Goal: Task Accomplishment & Management: Use online tool/utility

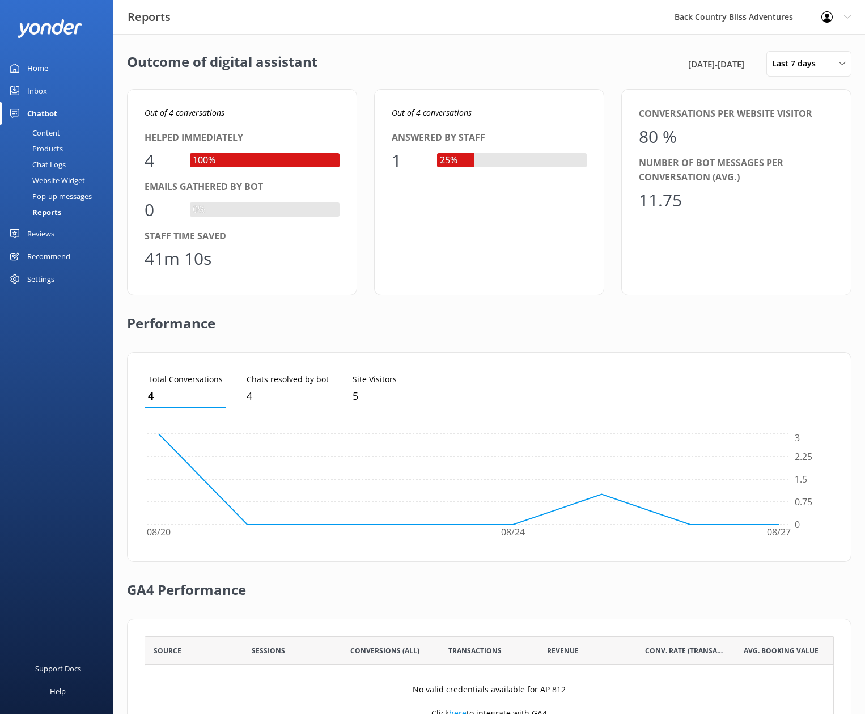
scroll to position [77, 0]
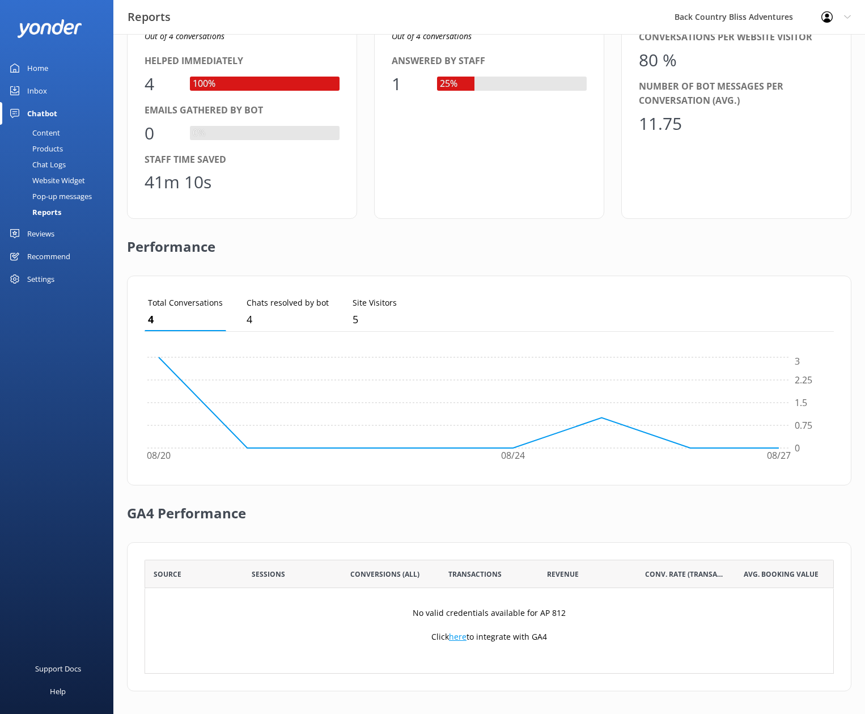
click at [461, 635] on link "here" at bounding box center [458, 636] width 18 height 11
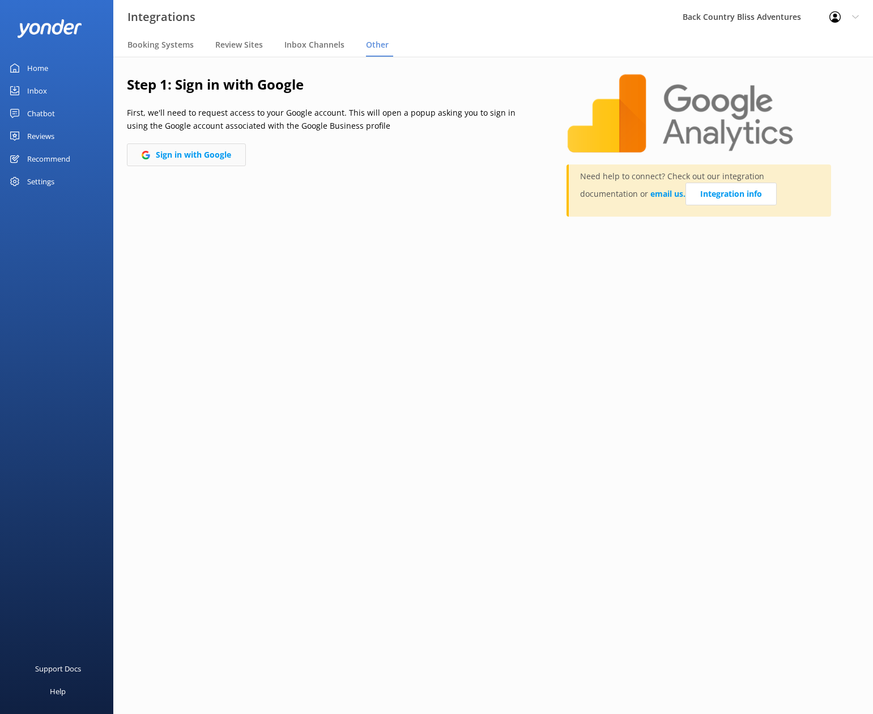
click at [202, 147] on button "Sign in with Google" at bounding box center [186, 154] width 119 height 23
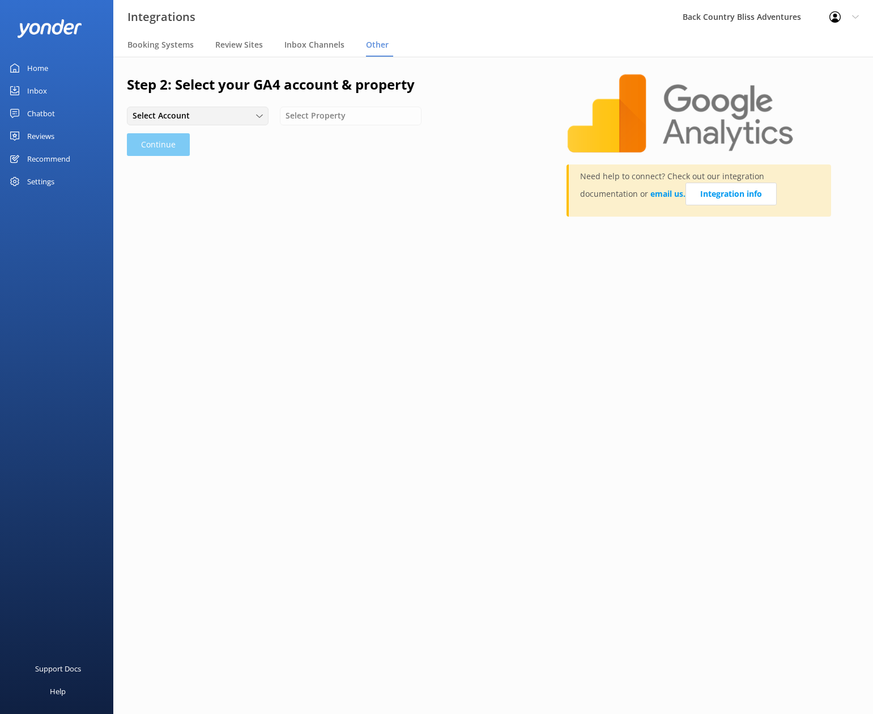
click at [244, 123] on div "Select Account Back Country Bliss Adventures" at bounding box center [198, 116] width 142 height 18
click at [200, 139] on div "Back Country Bliss Adventures" at bounding box center [183, 139] width 100 height 11
click at [405, 115] on div "Select Property" at bounding box center [353, 115] width 136 height 12
click at [346, 138] on div "Back Country Bliss Adventures - GA4" at bounding box center [348, 139] width 120 height 11
click at [154, 143] on button "Continue" at bounding box center [158, 144] width 63 height 23
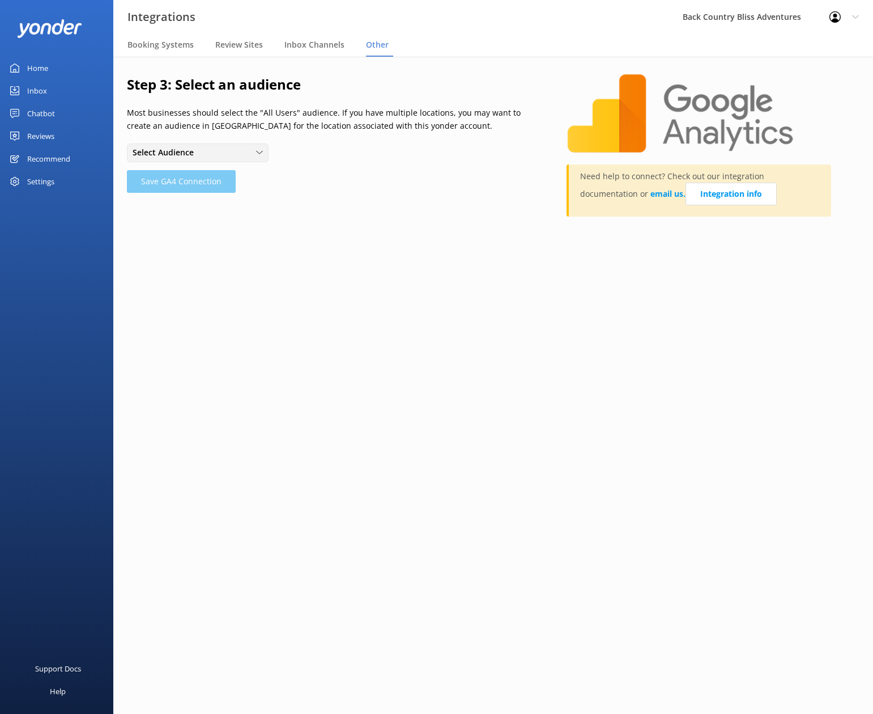
click at [248, 154] on div "Select Audience" at bounding box center [198, 152] width 136 height 12
click at [165, 176] on link "All Users" at bounding box center [198, 176] width 140 height 23
click at [202, 194] on div "Step 3: Select an audience Most businesses should select the "All Users" audien…" at bounding box center [347, 151] width 440 height 154
click at [203, 190] on button "Save GA4 Connection" at bounding box center [181, 181] width 109 height 23
click at [380, 220] on div "Step 3: Select an audience Most businesses should select the "All Users" audien…" at bounding box center [347, 151] width 440 height 154
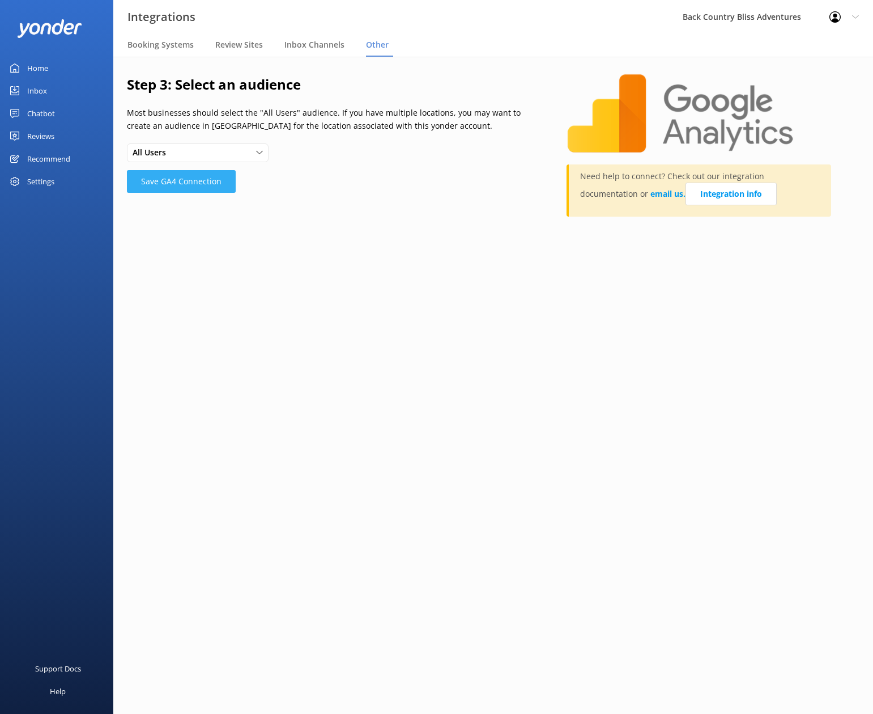
click at [201, 184] on button "Save GA4 Connection" at bounding box center [181, 181] width 109 height 23
click at [341, 207] on div "Step 3: Select an audience Most businesses should select the "All Users" audien…" at bounding box center [347, 151] width 440 height 154
click at [142, 45] on span "Booking Systems" at bounding box center [161, 44] width 66 height 11
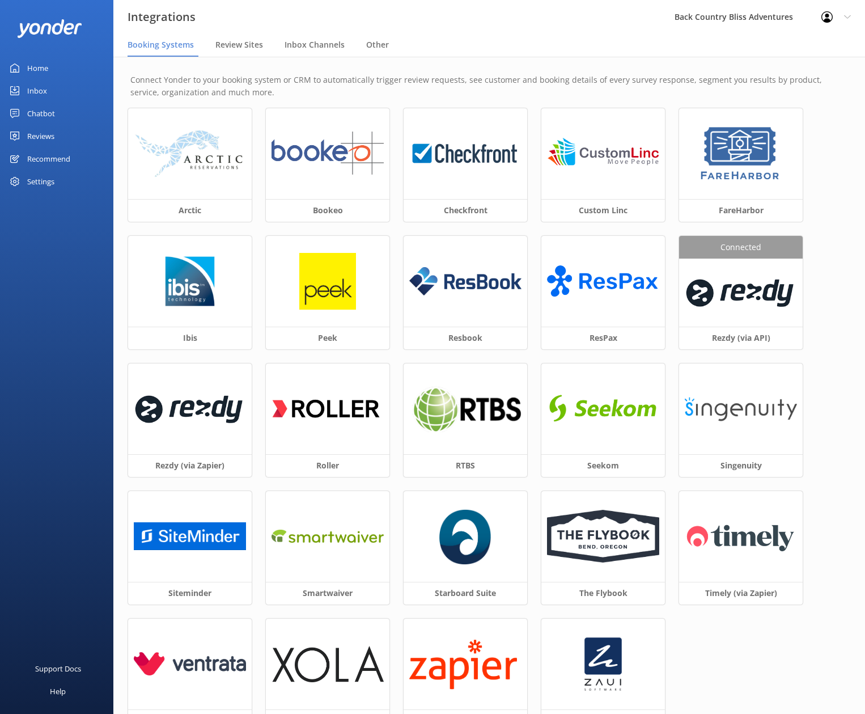
click at [34, 113] on div "Chatbot" at bounding box center [41, 113] width 28 height 23
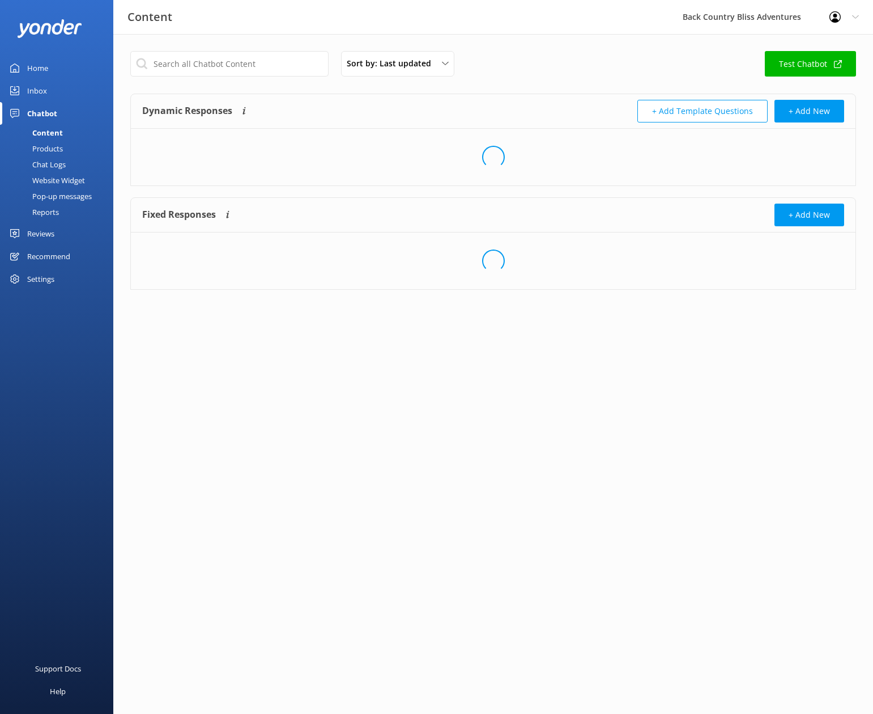
click at [46, 211] on div "Reports" at bounding box center [33, 212] width 52 height 16
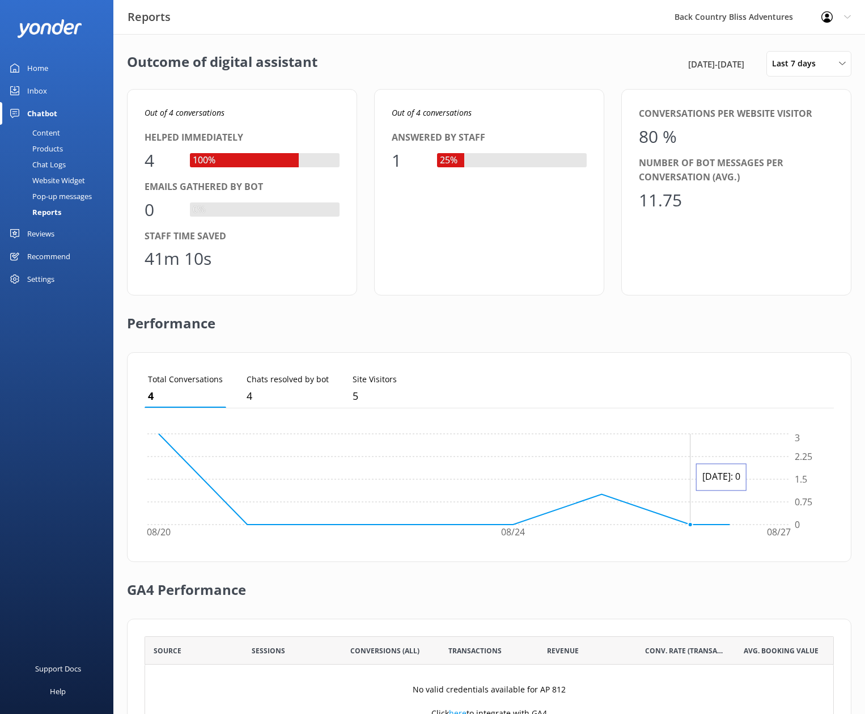
scroll to position [77, 0]
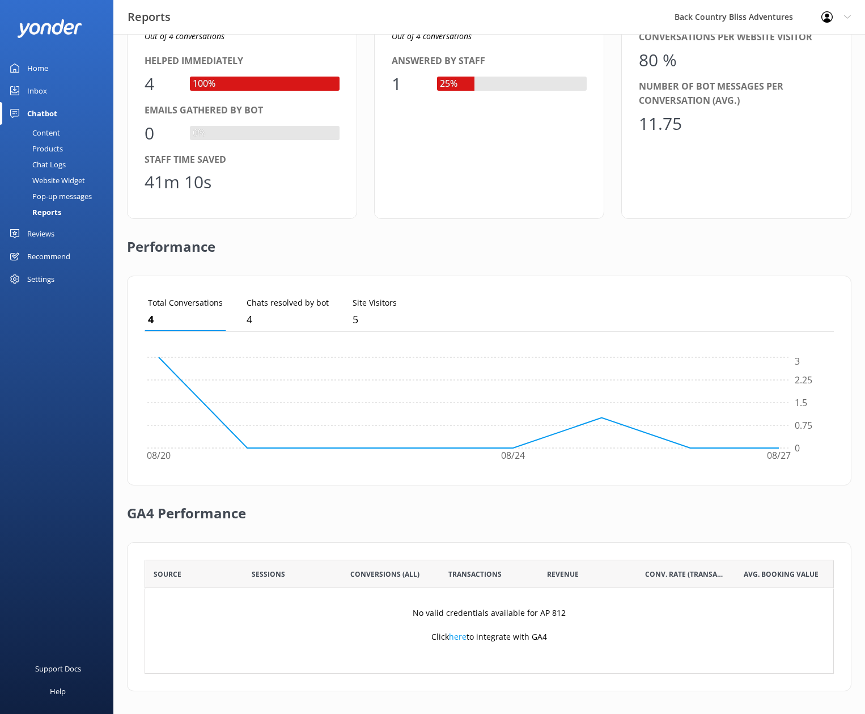
click at [634, 652] on div "No valid credentials available for AP 812 Click here to integrate with GA4" at bounding box center [489, 630] width 689 height 85
click at [648, 642] on div "No valid credentials available for AP 812 Click here to integrate with GA4" at bounding box center [489, 630] width 689 height 85
click at [459, 639] on link "here" at bounding box center [458, 636] width 18 height 11
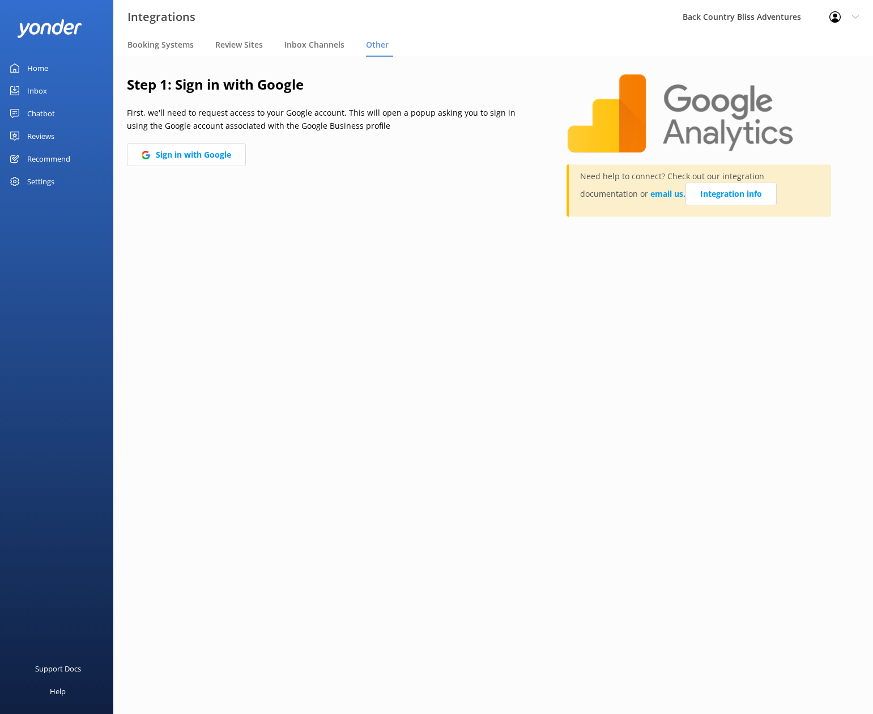
click at [264, 285] on main "Step 1: Sign in with Google First, we'll need to request access to your Google …" at bounding box center [493, 385] width 760 height 657
click at [191, 157] on button "Sign in with Google" at bounding box center [186, 154] width 119 height 23
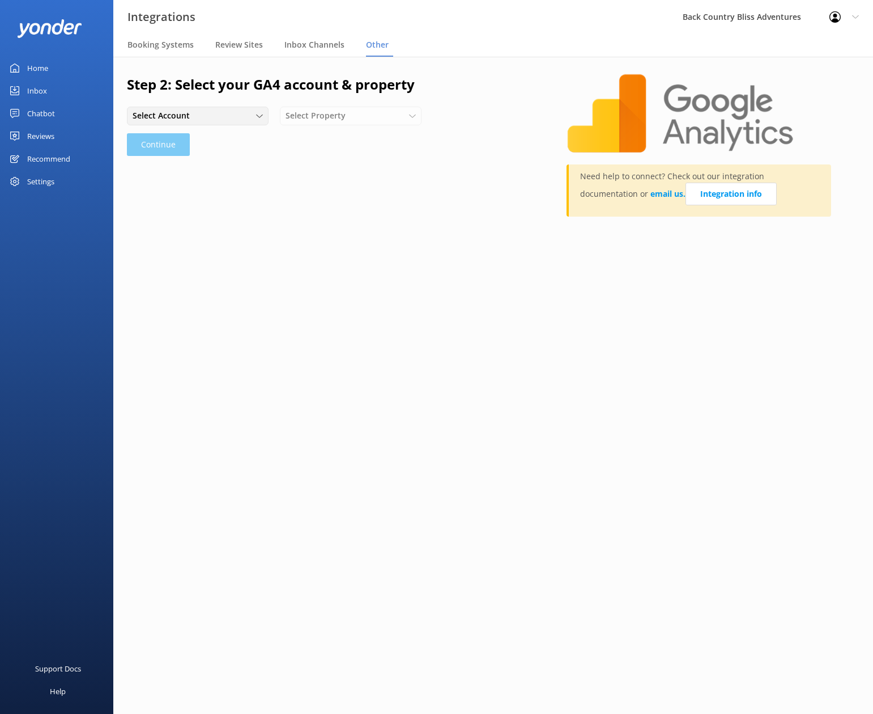
click at [252, 116] on div "Select Account" at bounding box center [198, 115] width 136 height 12
click at [205, 134] on div "Back Country Bliss Adventures" at bounding box center [183, 139] width 100 height 11
click at [347, 105] on div "Step 2: Select your GA4 account & property Back Country Bliss Adventures Back C…" at bounding box center [347, 151] width 440 height 154
click at [388, 115] on div "Select Property" at bounding box center [353, 115] width 136 height 12
click at [351, 137] on div "Back Country Bliss Adventures - GA4" at bounding box center [348, 139] width 120 height 11
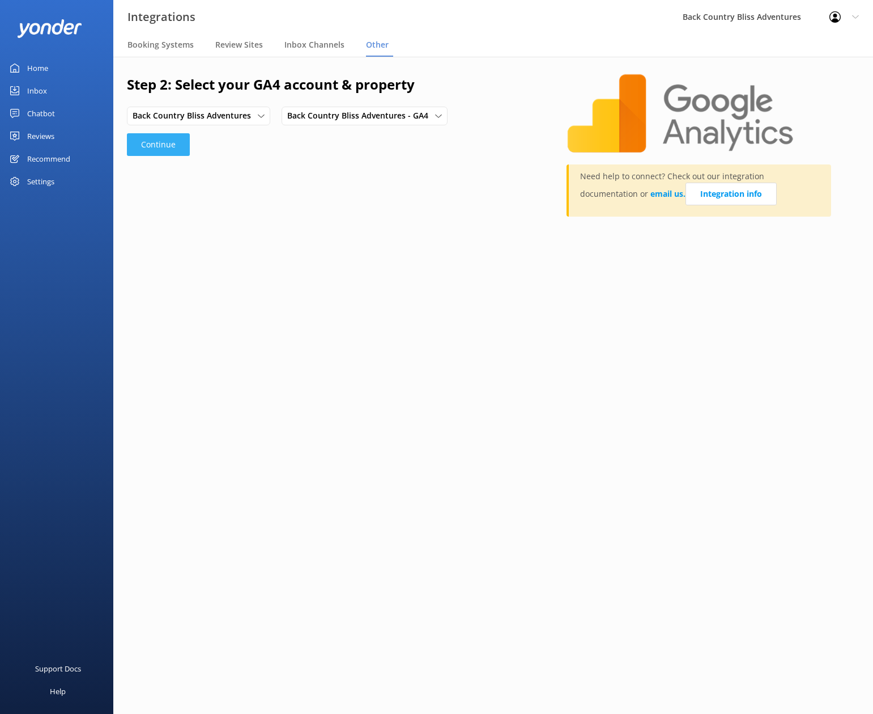
click at [148, 146] on button "Continue" at bounding box center [158, 144] width 63 height 23
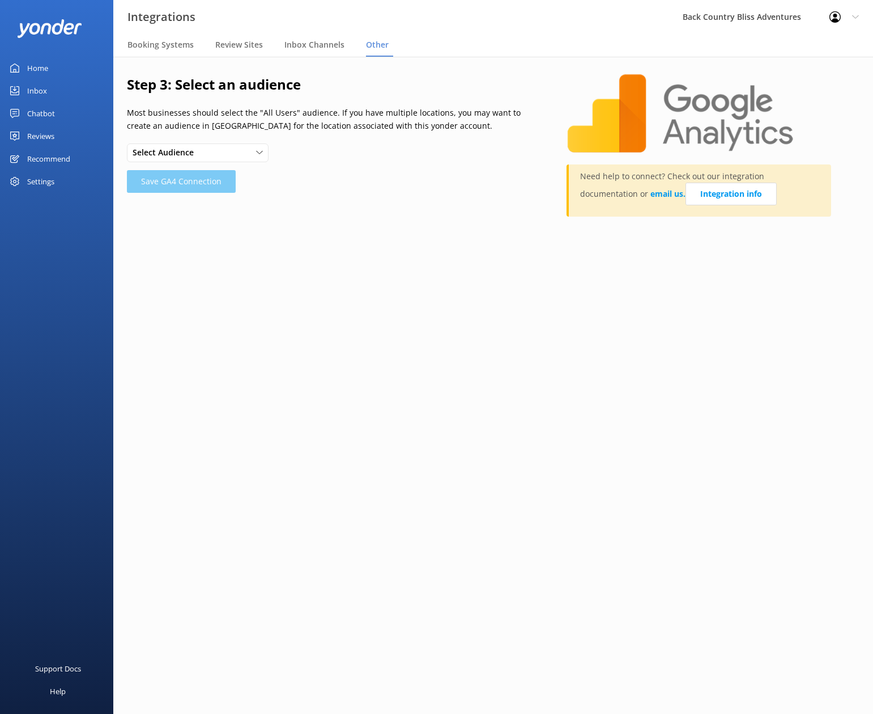
click at [249, 155] on div "Select Audience" at bounding box center [198, 152] width 136 height 12
click at [183, 177] on link "All Users" at bounding box center [198, 176] width 140 height 23
click at [193, 183] on button "Save GA4 Connection" at bounding box center [181, 181] width 109 height 23
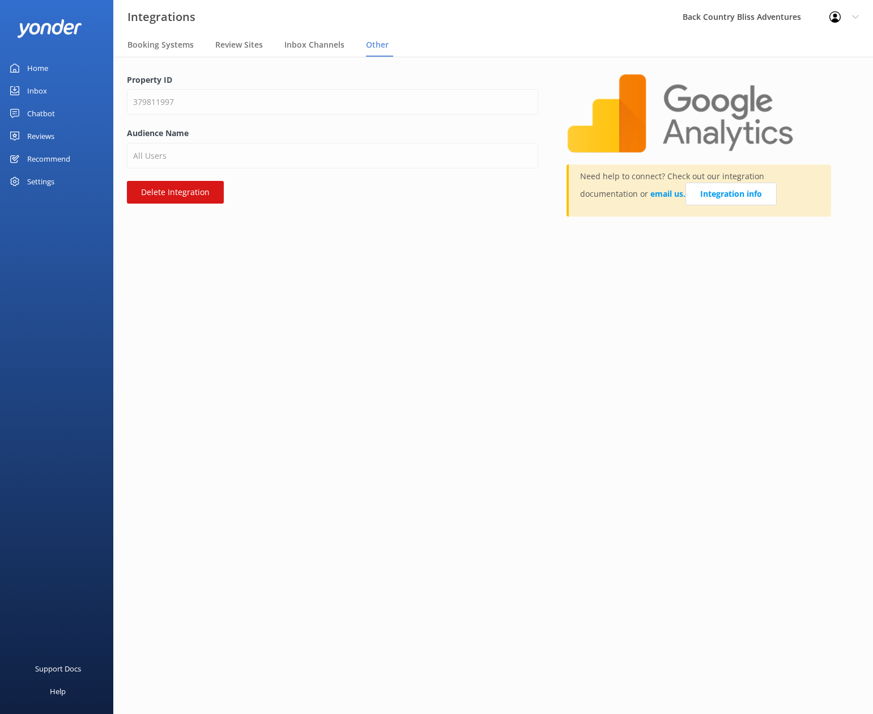
click at [513, 267] on main "Property ID 379811997 Audience Name All Users Delete Integration Need help to c…" at bounding box center [493, 385] width 760 height 657
click at [408, 277] on main "Property ID 379811997 Audience Name All Users Delete Integration Need help to c…" at bounding box center [493, 385] width 760 height 657
click at [41, 109] on div "Chatbot" at bounding box center [41, 113] width 28 height 23
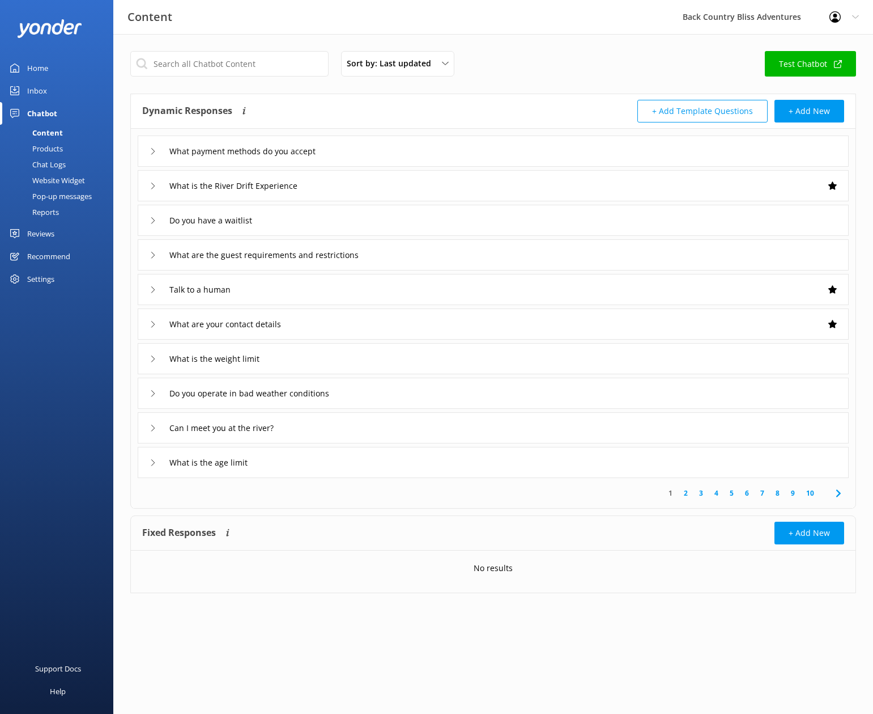
click at [45, 215] on div "Reports" at bounding box center [33, 212] width 52 height 16
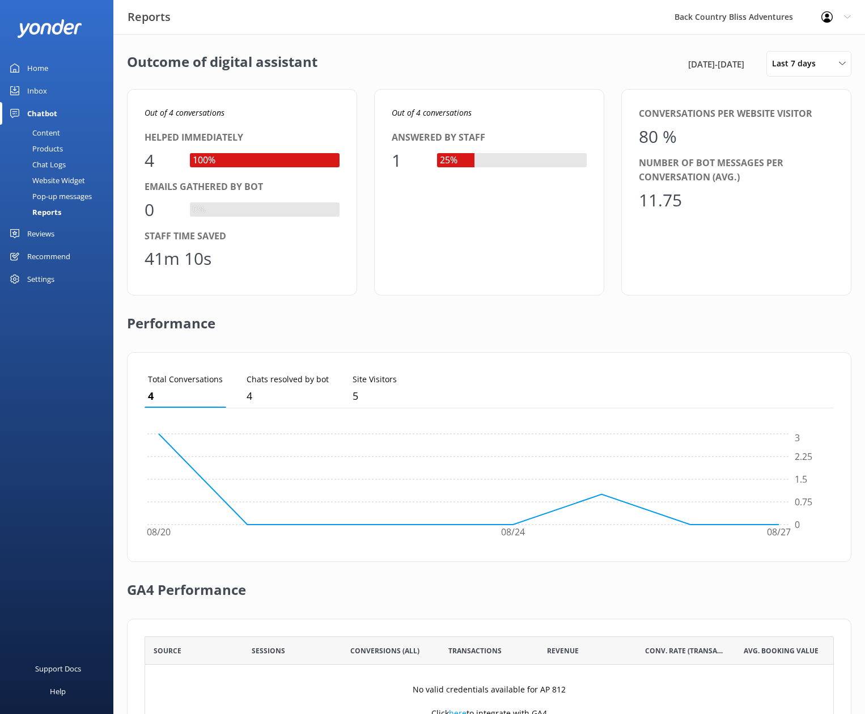
click at [58, 194] on div "Pop-up messages" at bounding box center [49, 196] width 85 height 16
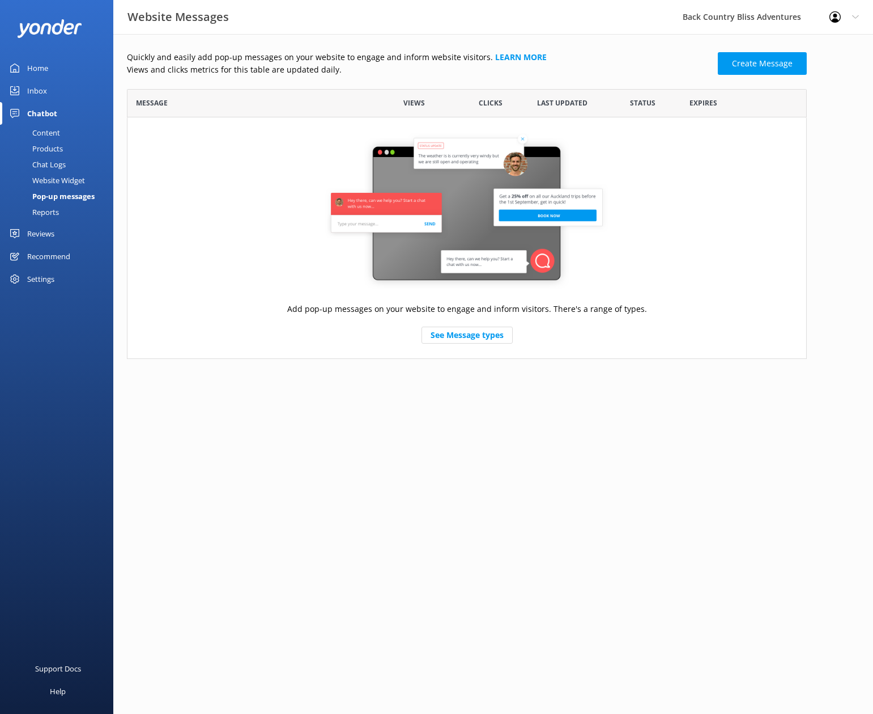
scroll to position [261, 672]
